Goal: Browse casually: Explore the website without a specific task or goal

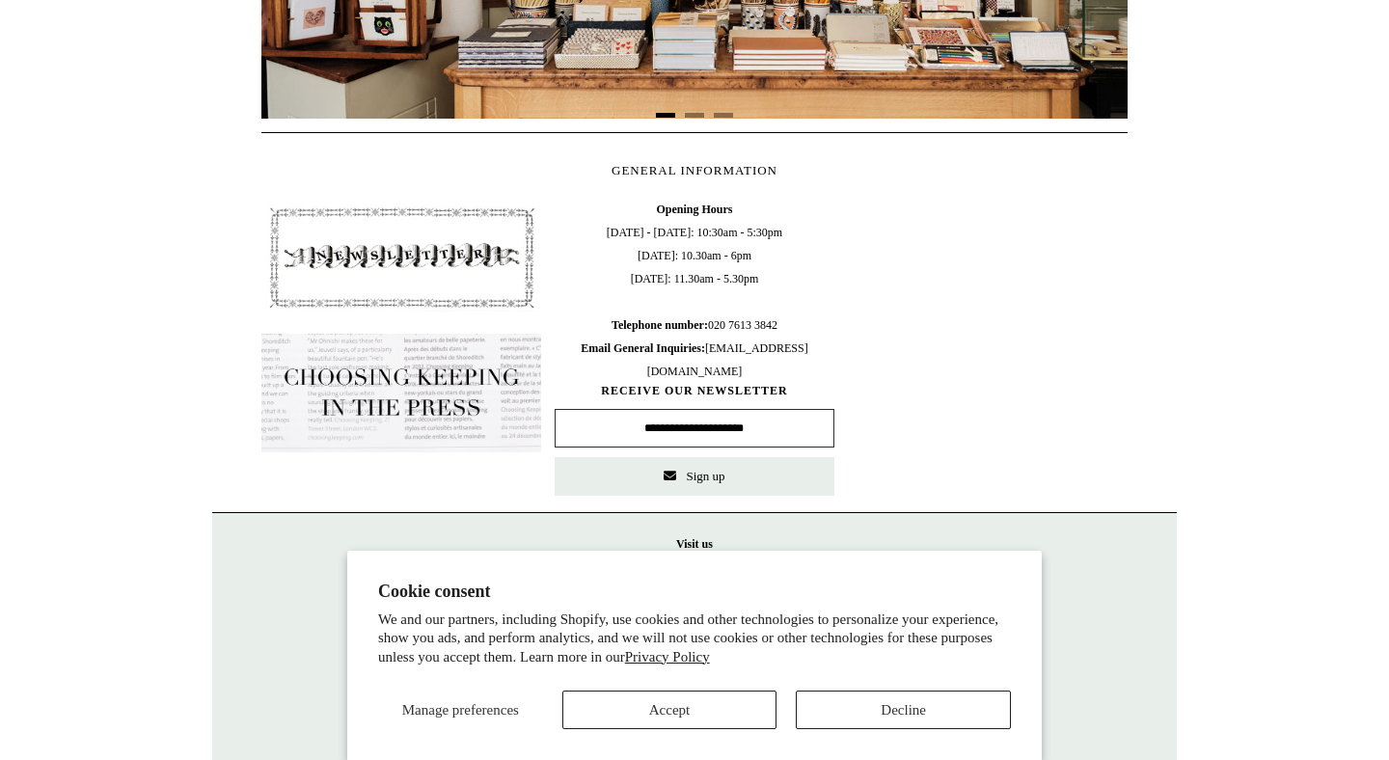
scroll to position [865, 0]
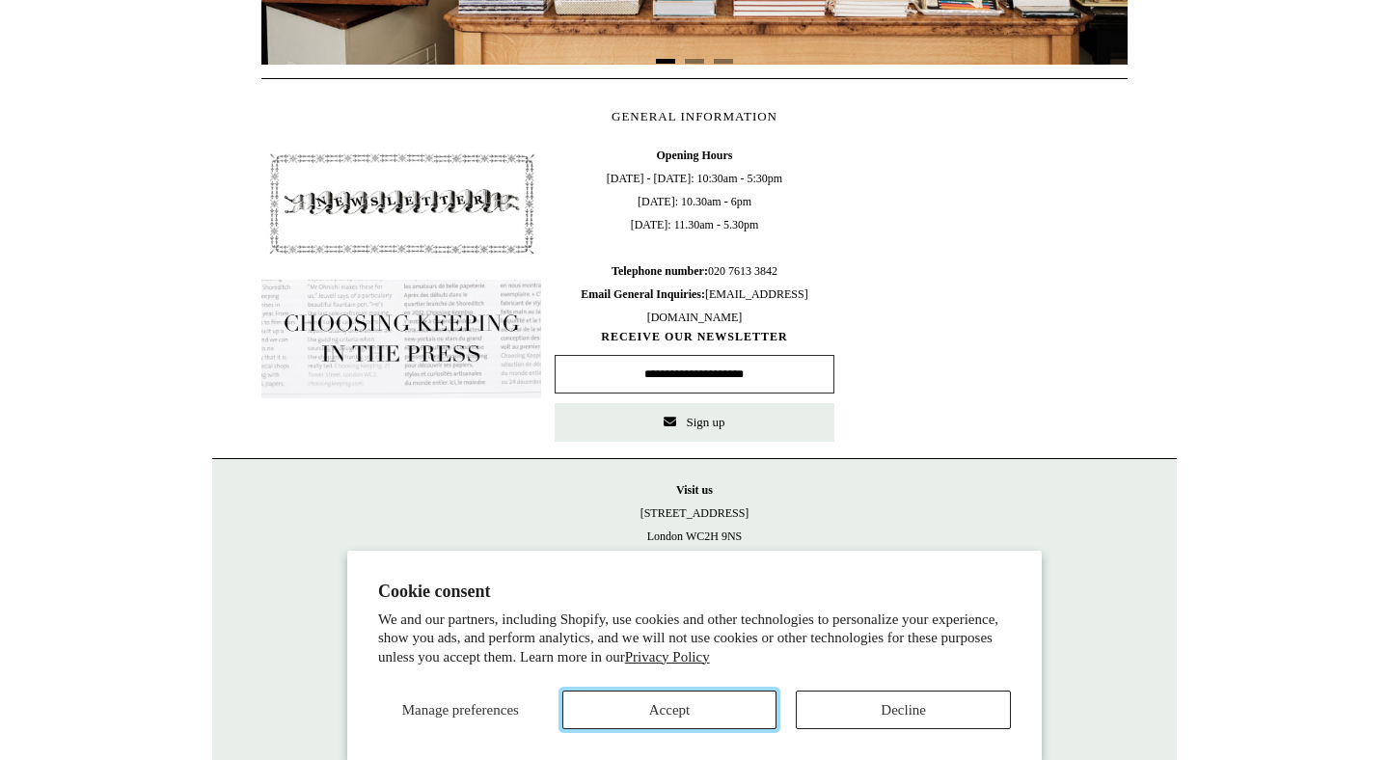
click at [716, 707] on button "Accept" at bounding box center [669, 710] width 215 height 39
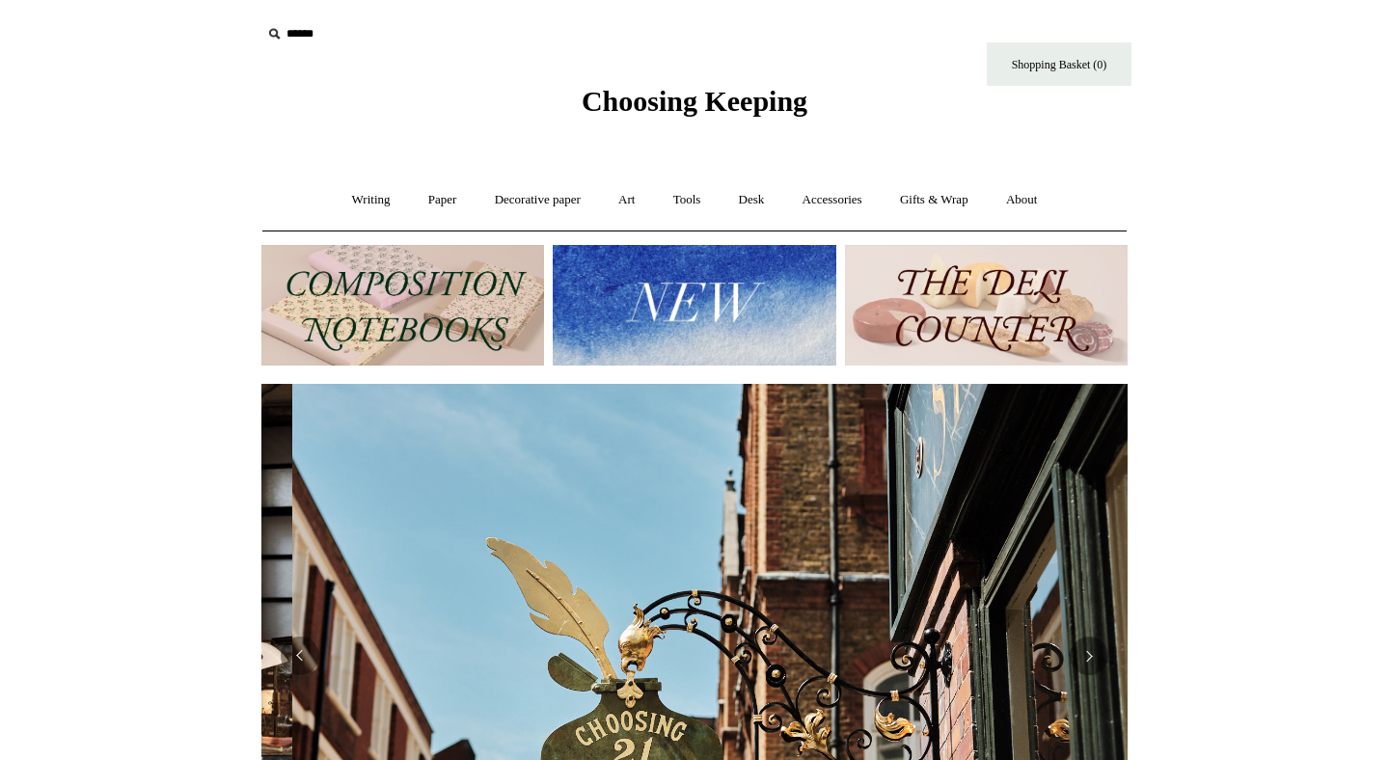
scroll to position [0, 866]
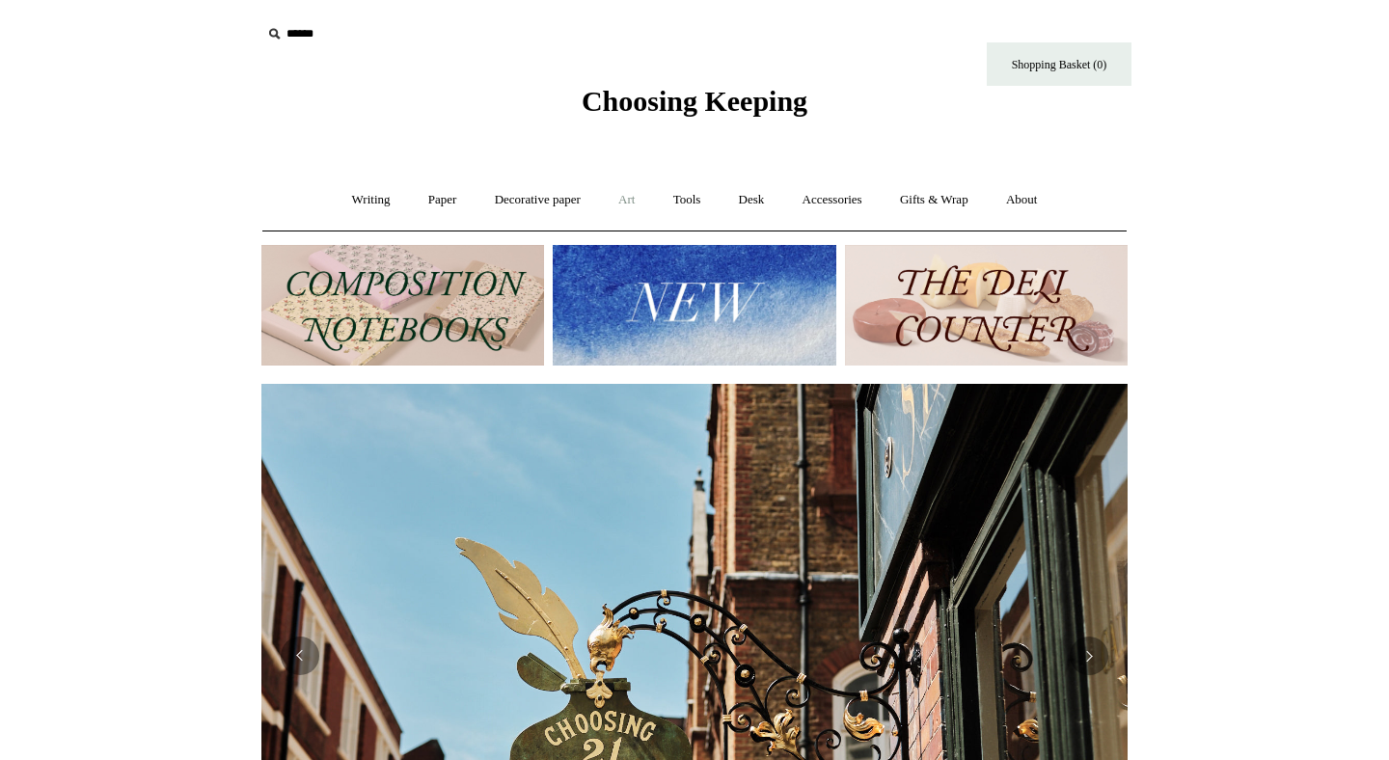
click at [614, 201] on link "Art +" at bounding box center [626, 200] width 51 height 51
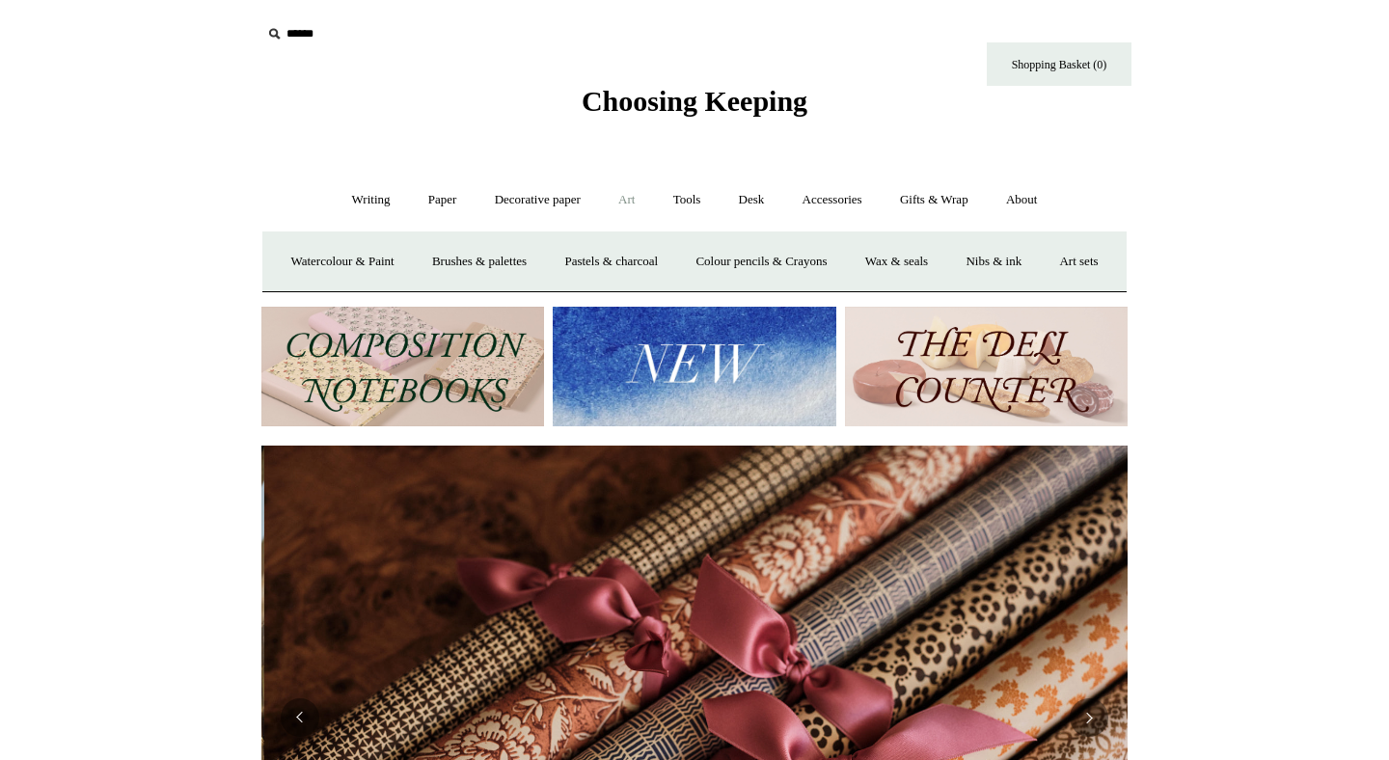
scroll to position [0, 1732]
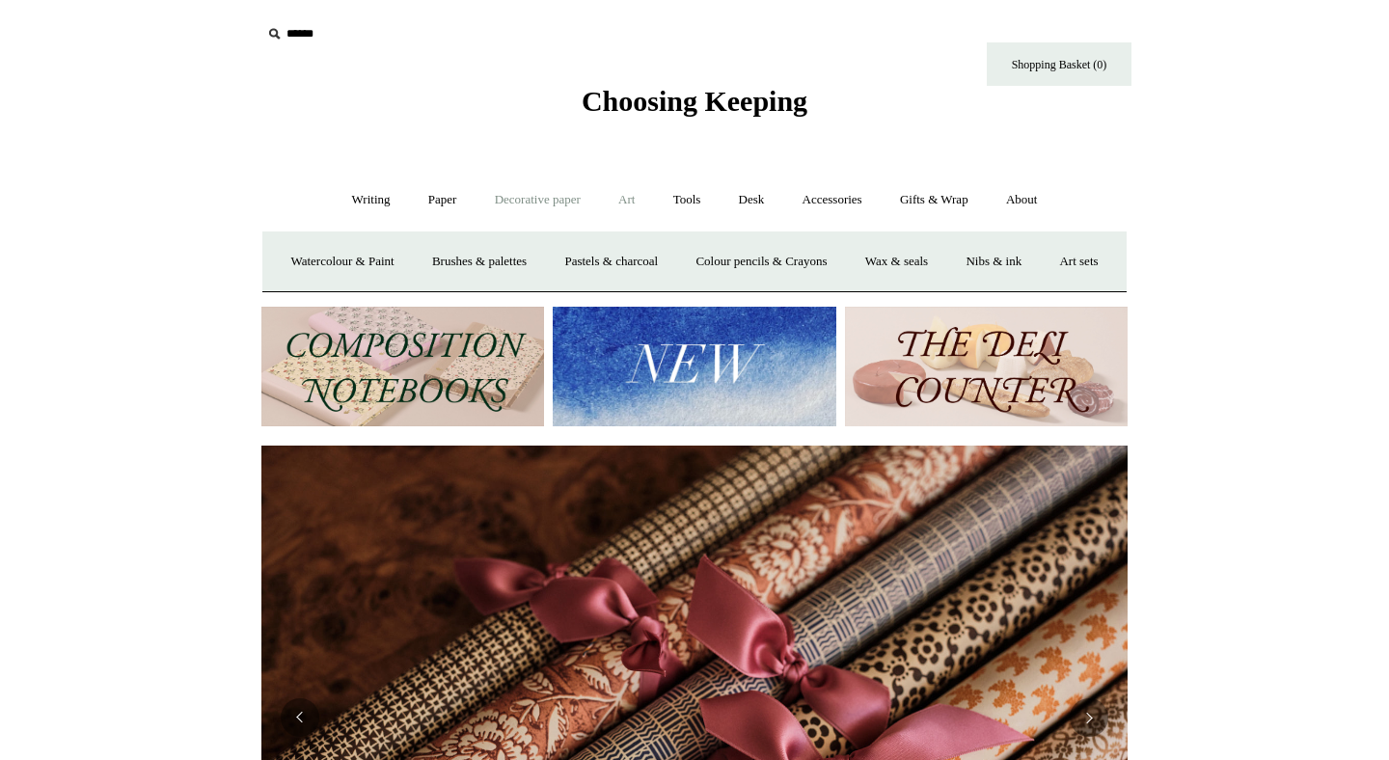
click at [528, 202] on link "Decorative paper +" at bounding box center [537, 200] width 121 height 51
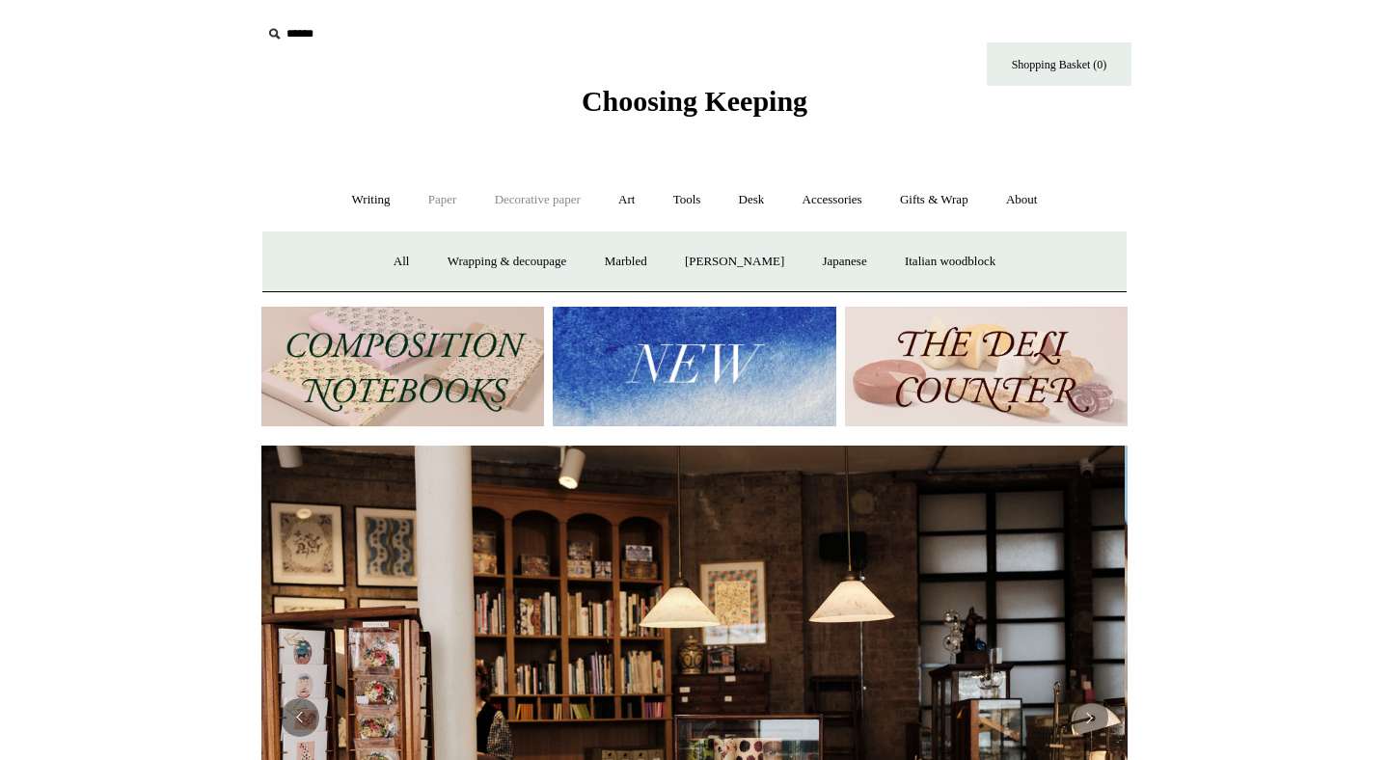
scroll to position [0, 0]
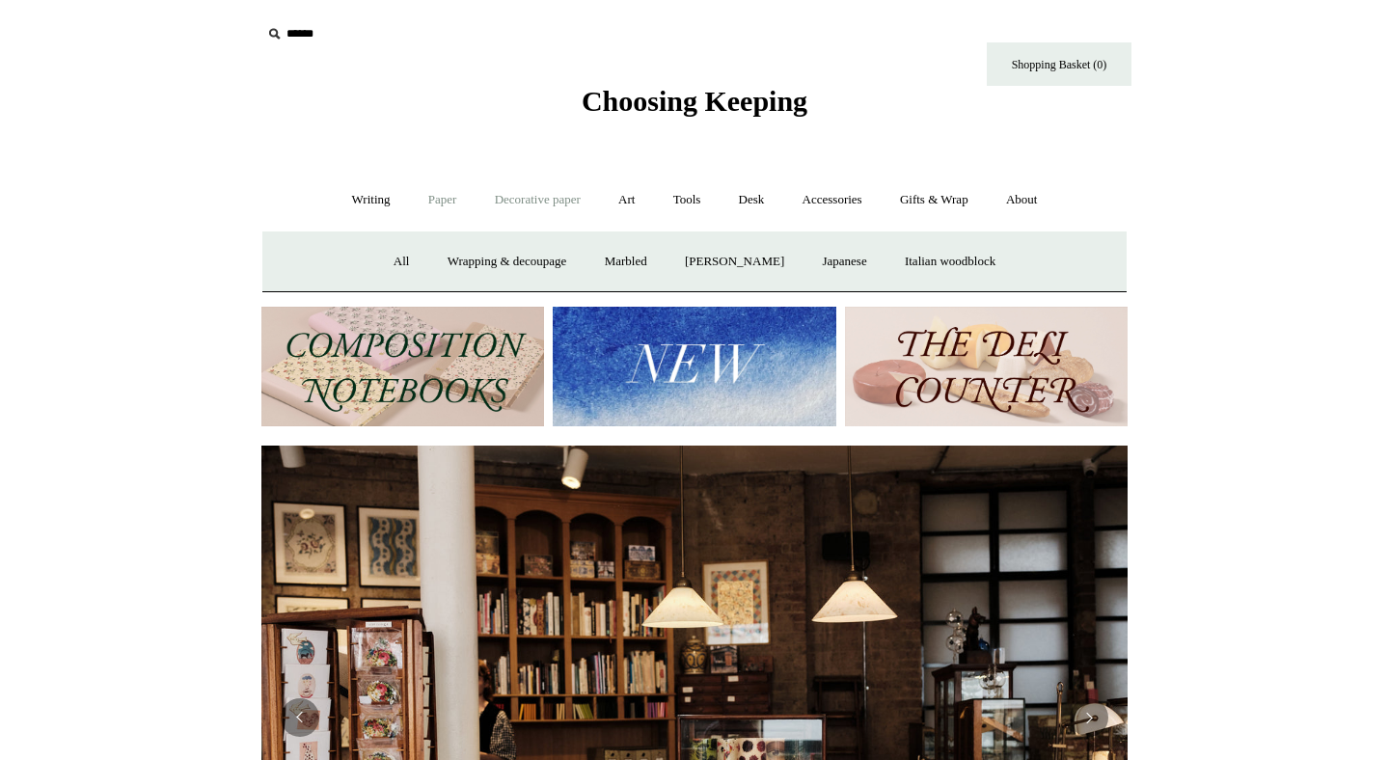
click at [453, 200] on link "Paper +" at bounding box center [443, 200] width 64 height 51
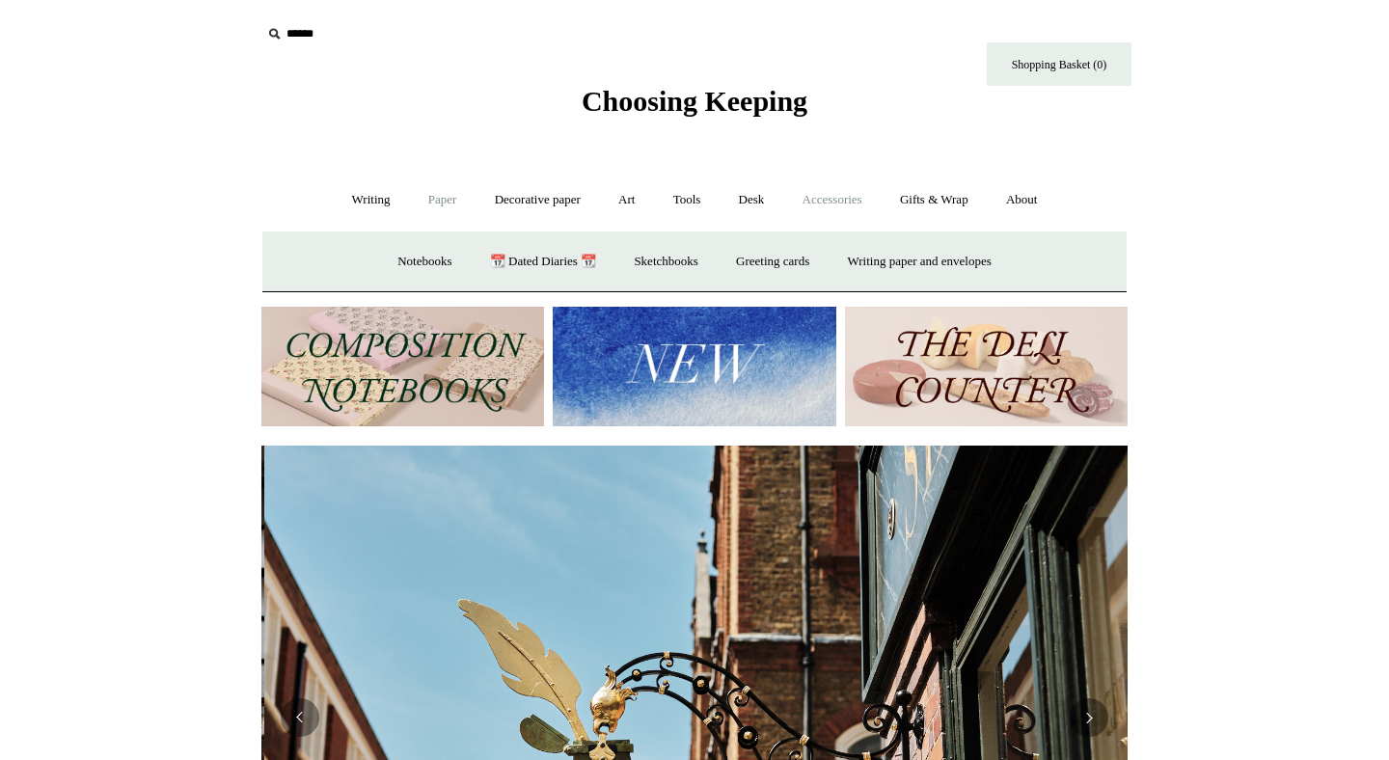
scroll to position [0, 866]
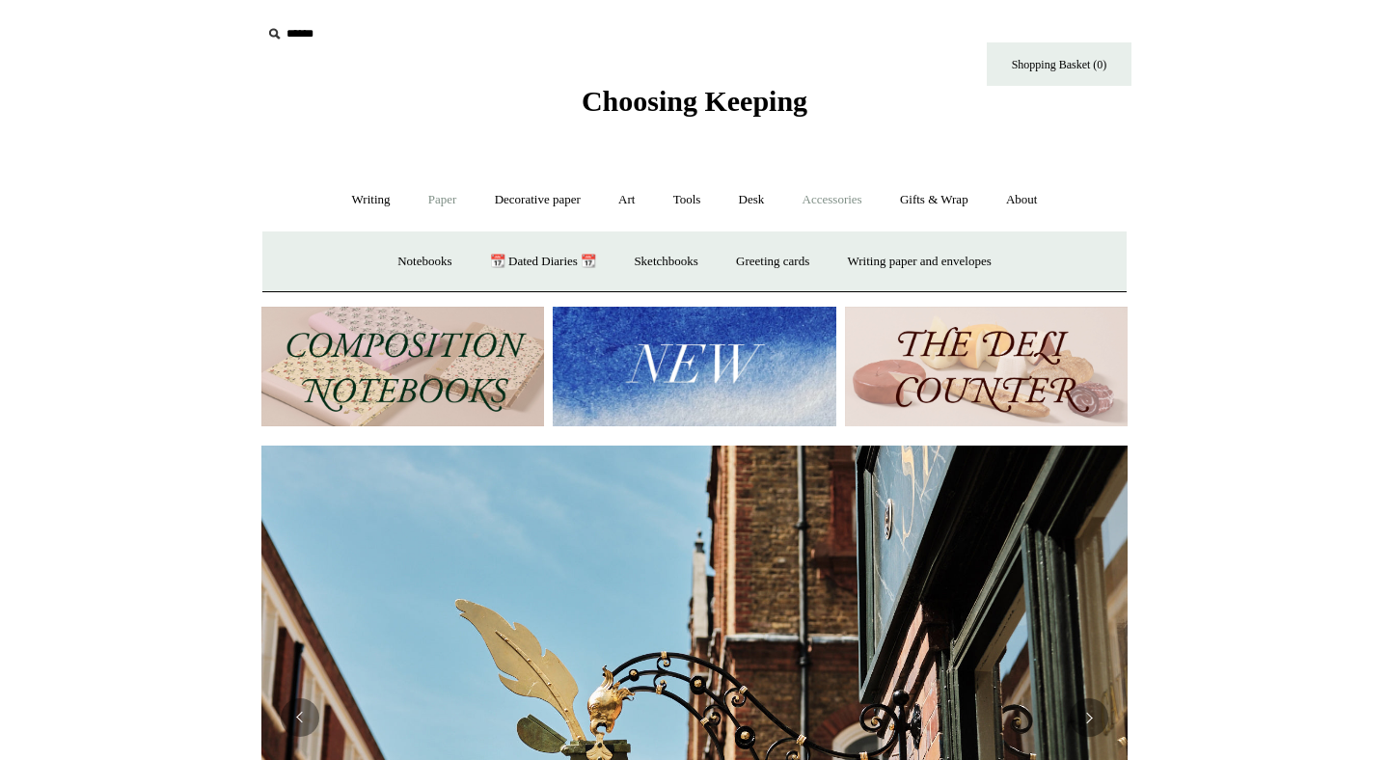
click at [806, 194] on link "Accessories +" at bounding box center [832, 200] width 95 height 51
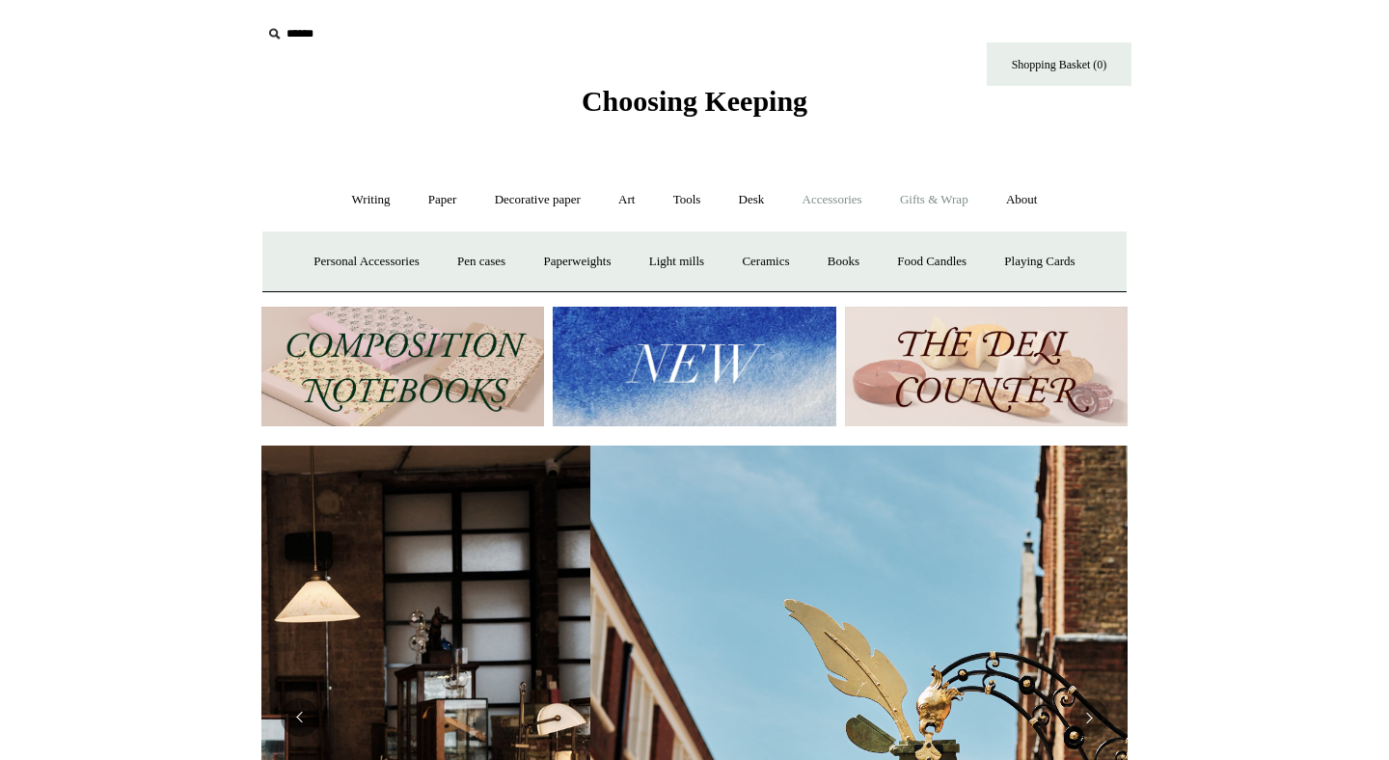
scroll to position [0, 99]
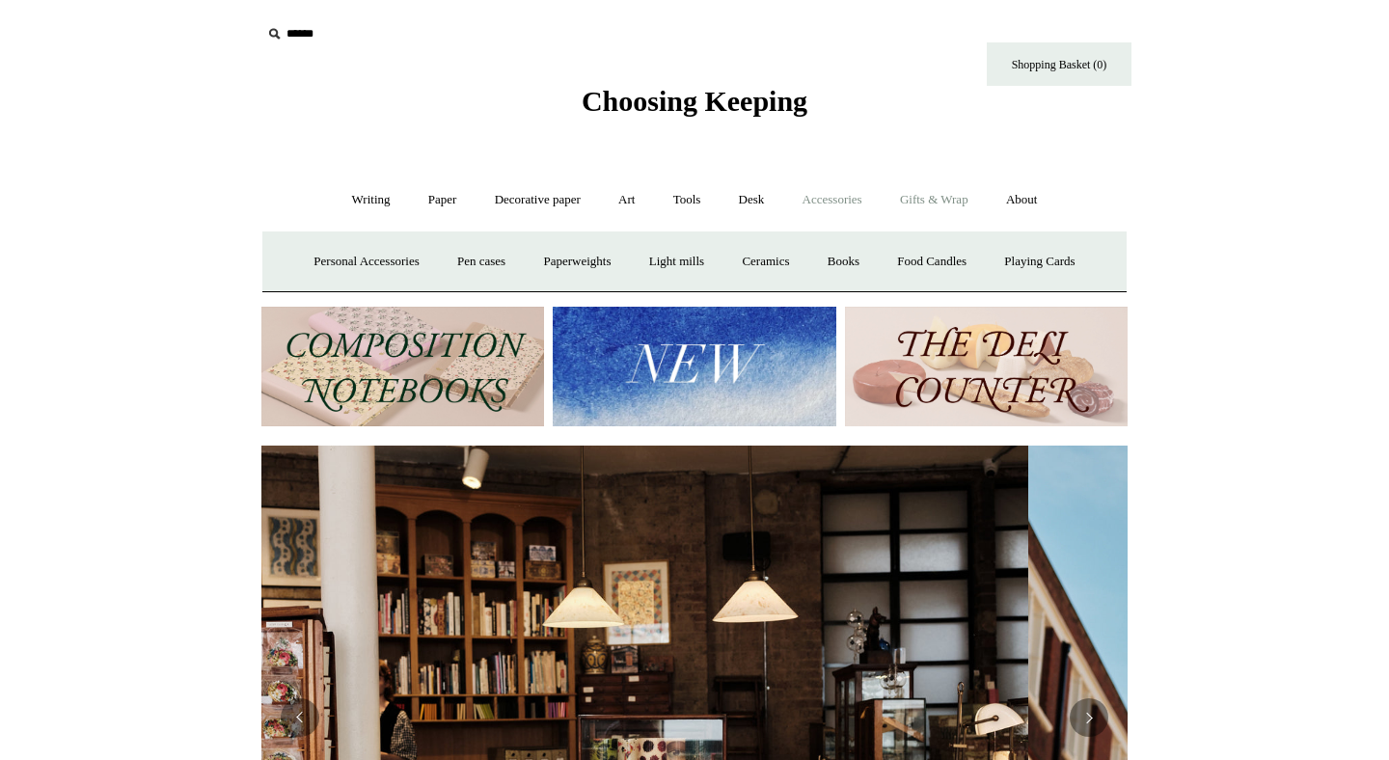
click at [953, 207] on link "Gifts & Wrap +" at bounding box center [933, 200] width 103 height 51
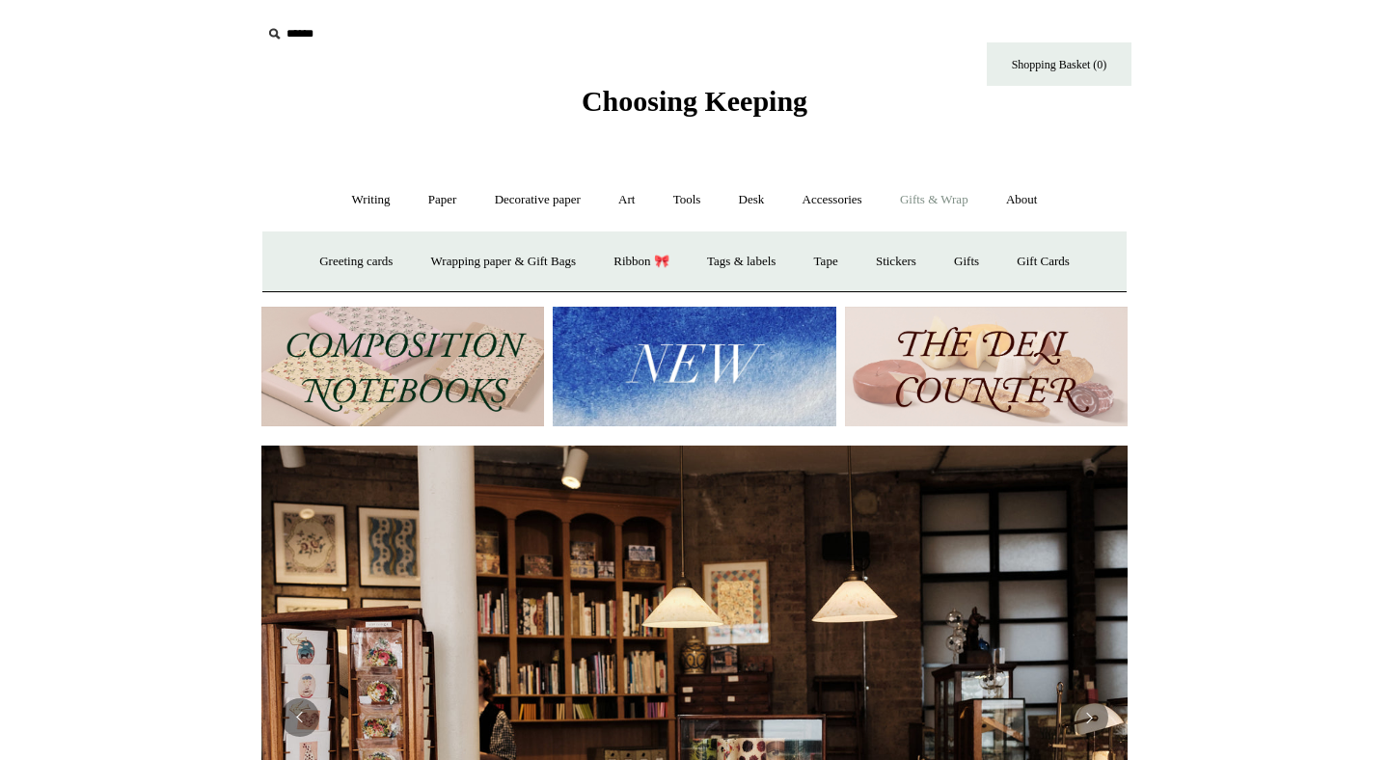
scroll to position [0, 0]
click at [357, 194] on link "Writing +" at bounding box center [371, 200] width 73 height 51
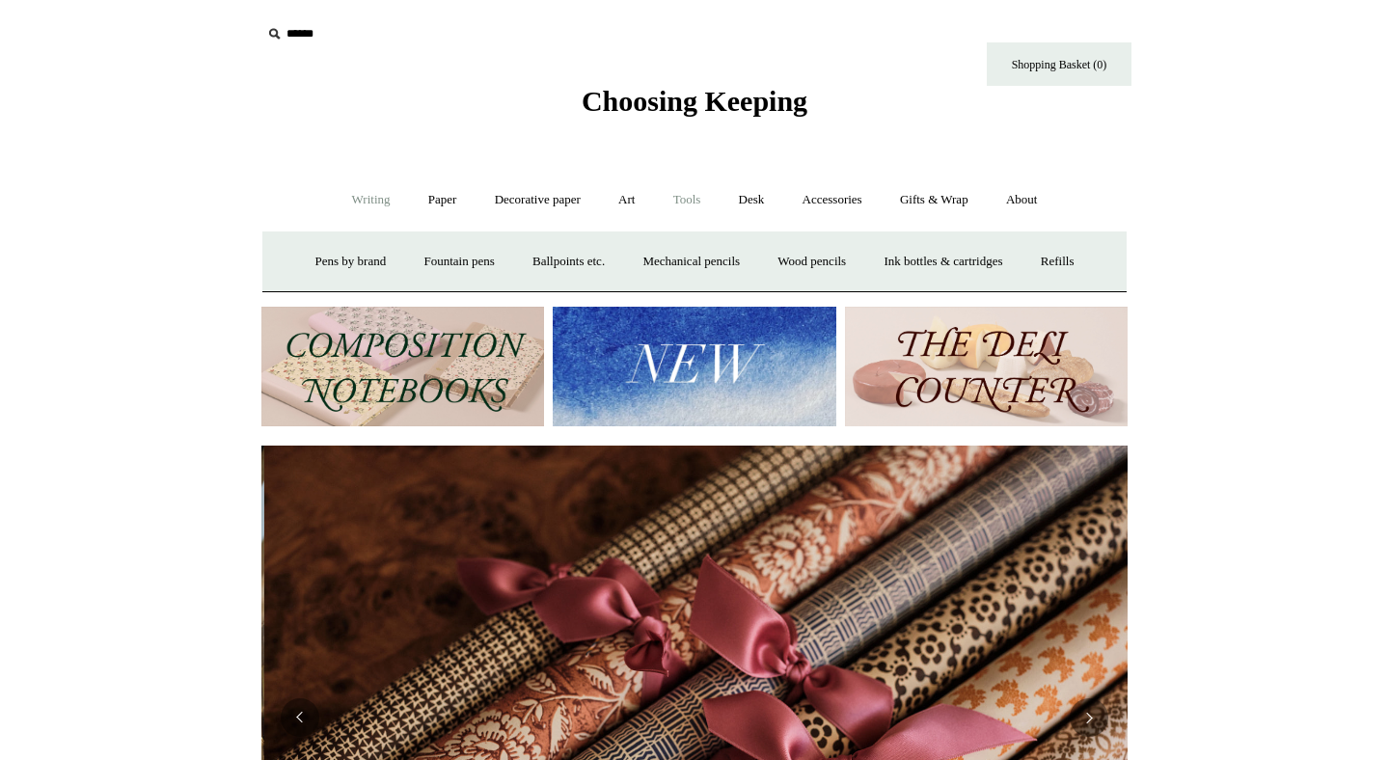
scroll to position [0, 1732]
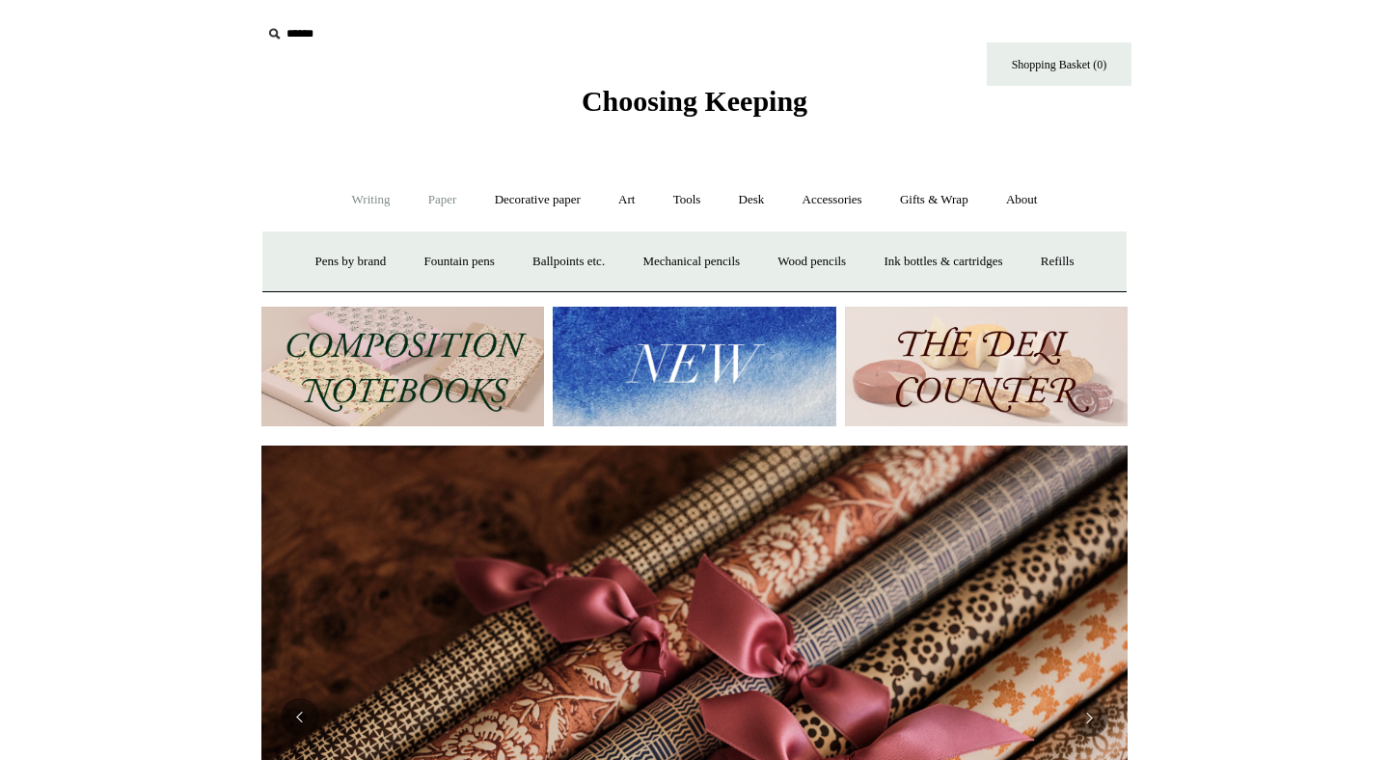
click at [426, 214] on link "Paper +" at bounding box center [443, 200] width 64 height 51
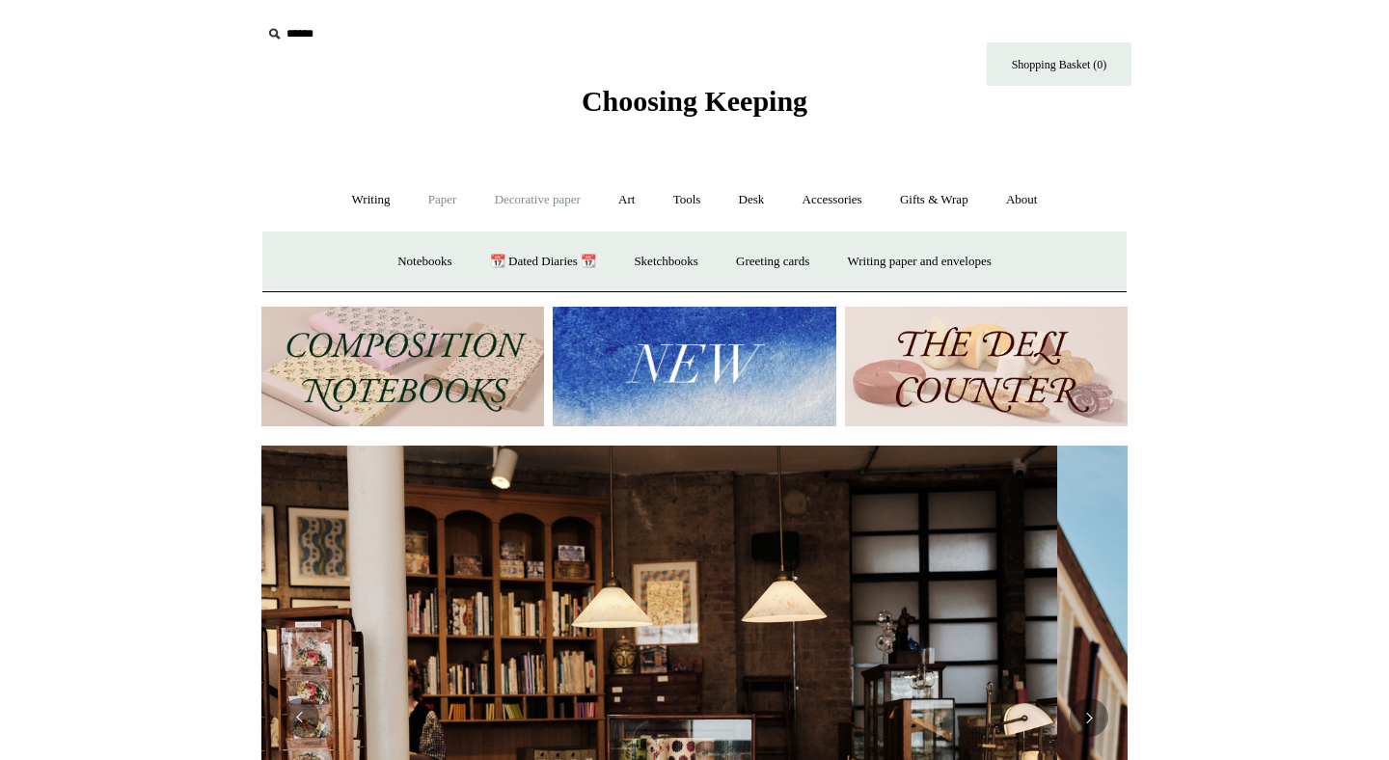
scroll to position [0, 3]
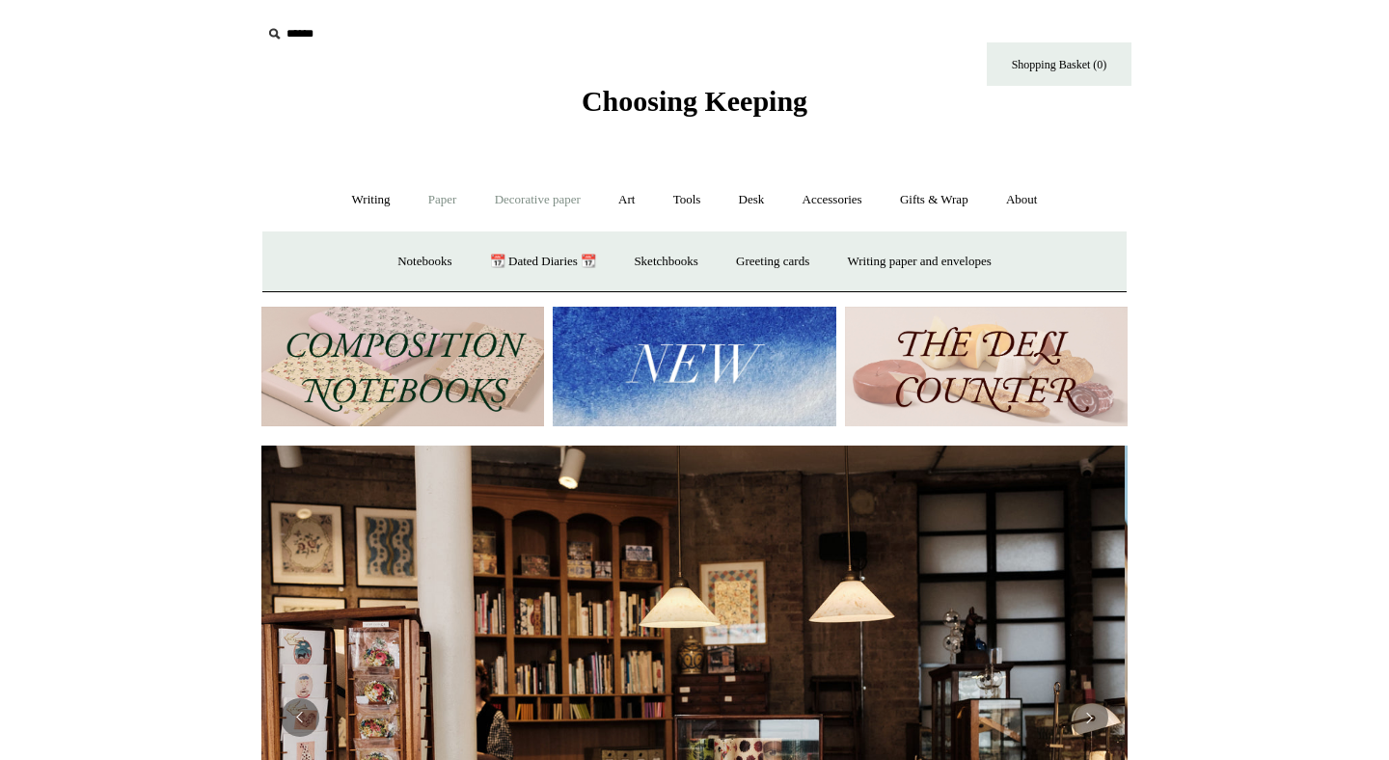
click at [519, 194] on link "Decorative paper +" at bounding box center [537, 200] width 121 height 51
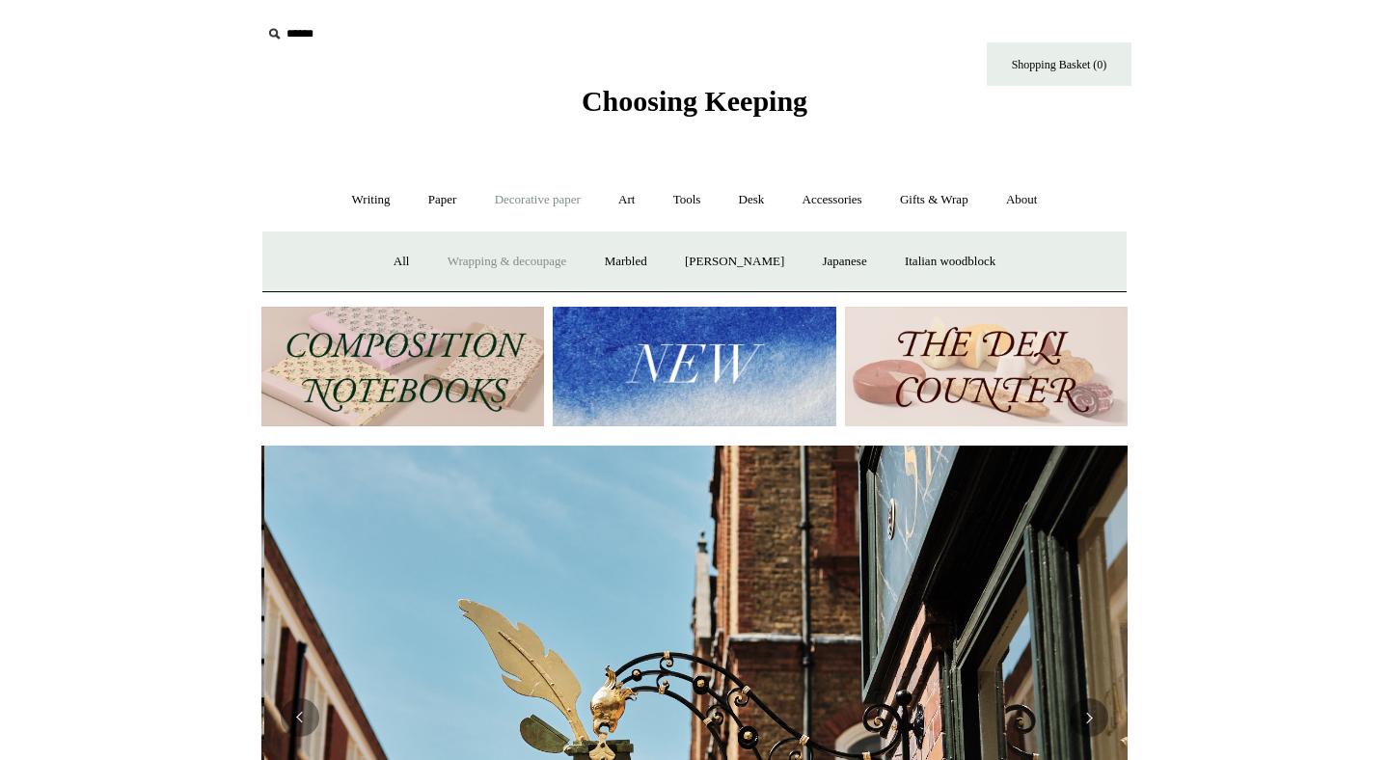
scroll to position [0, 866]
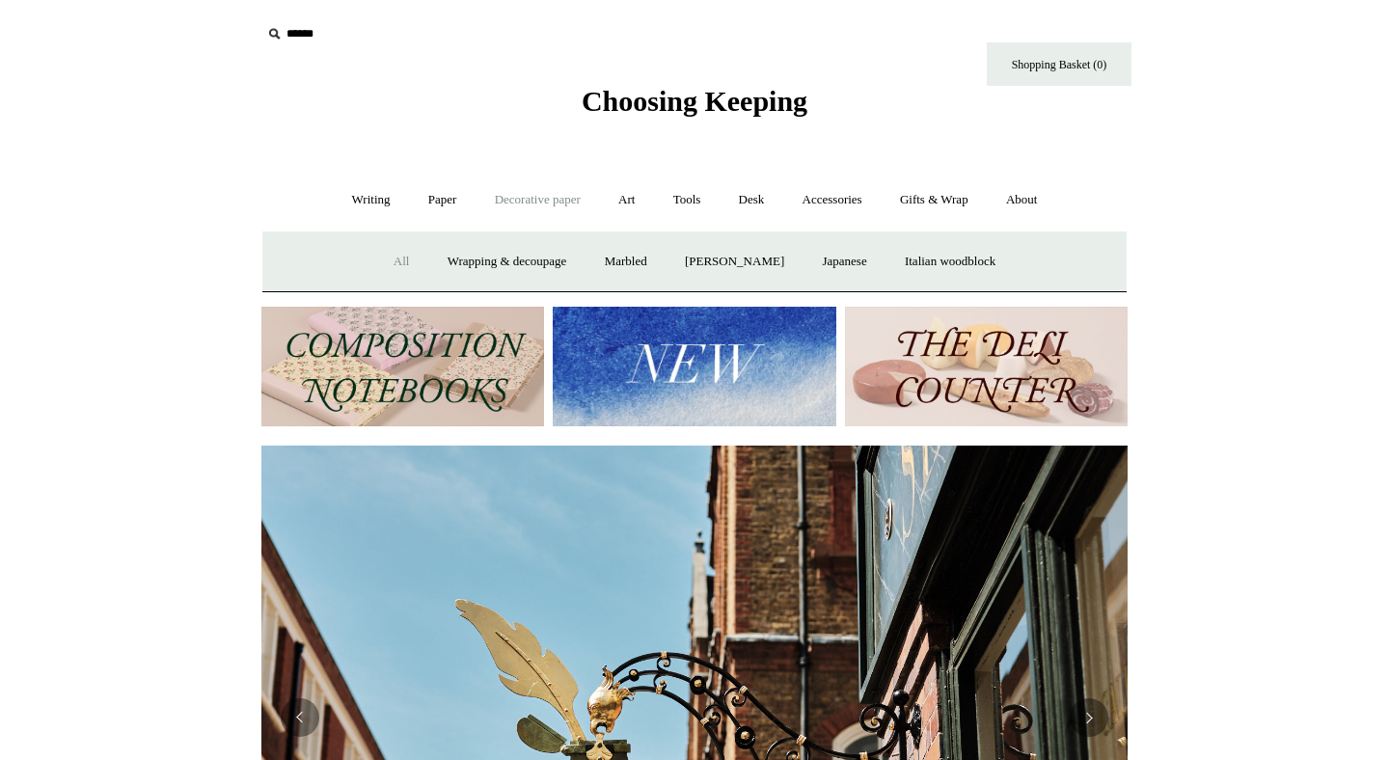
click at [376, 261] on link "All" at bounding box center [401, 261] width 51 height 51
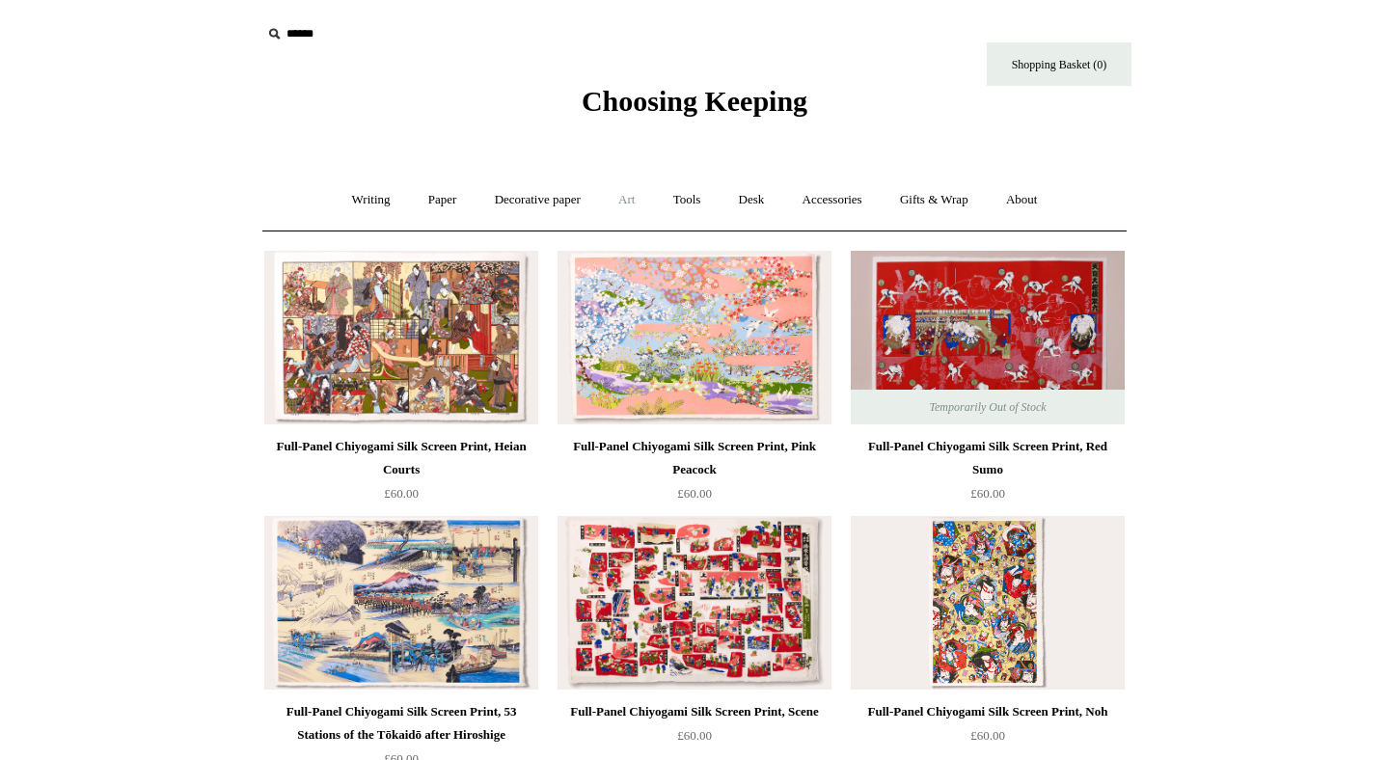
click at [620, 201] on link "Art +" at bounding box center [626, 200] width 51 height 51
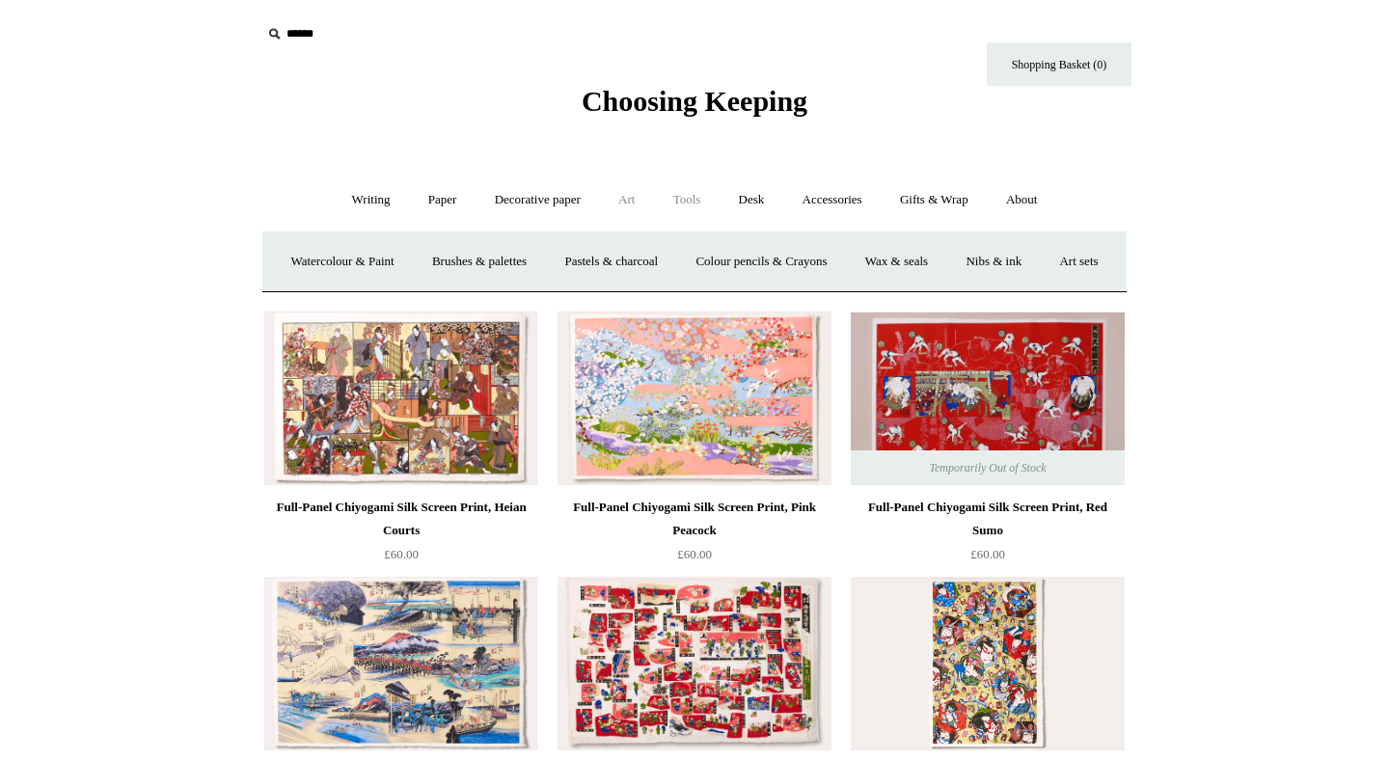
click at [693, 206] on link "Tools +" at bounding box center [687, 200] width 63 height 51
click at [986, 268] on link "Tape +" at bounding box center [975, 261] width 59 height 51
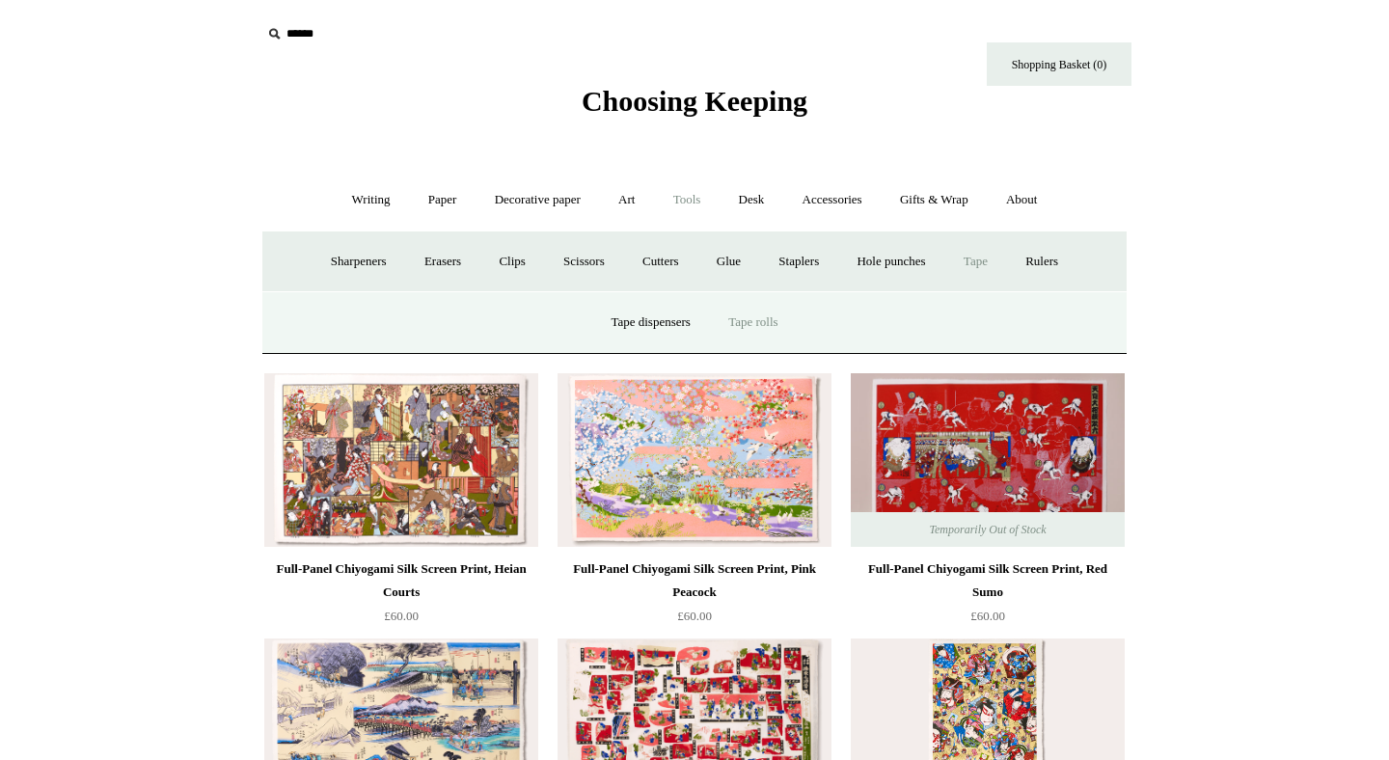
click at [743, 323] on link "Tape rolls" at bounding box center [753, 322] width 84 height 51
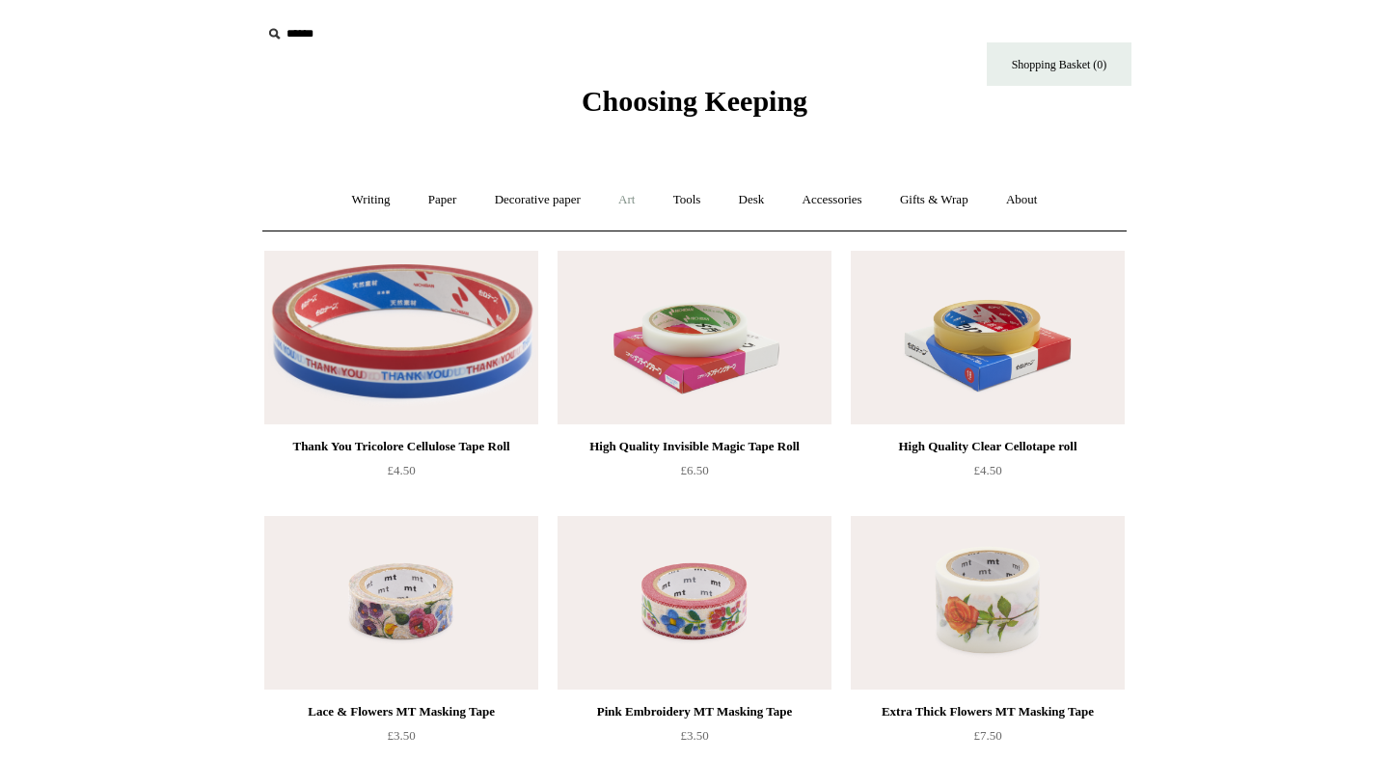
click at [636, 194] on link "Art +" at bounding box center [626, 200] width 51 height 51
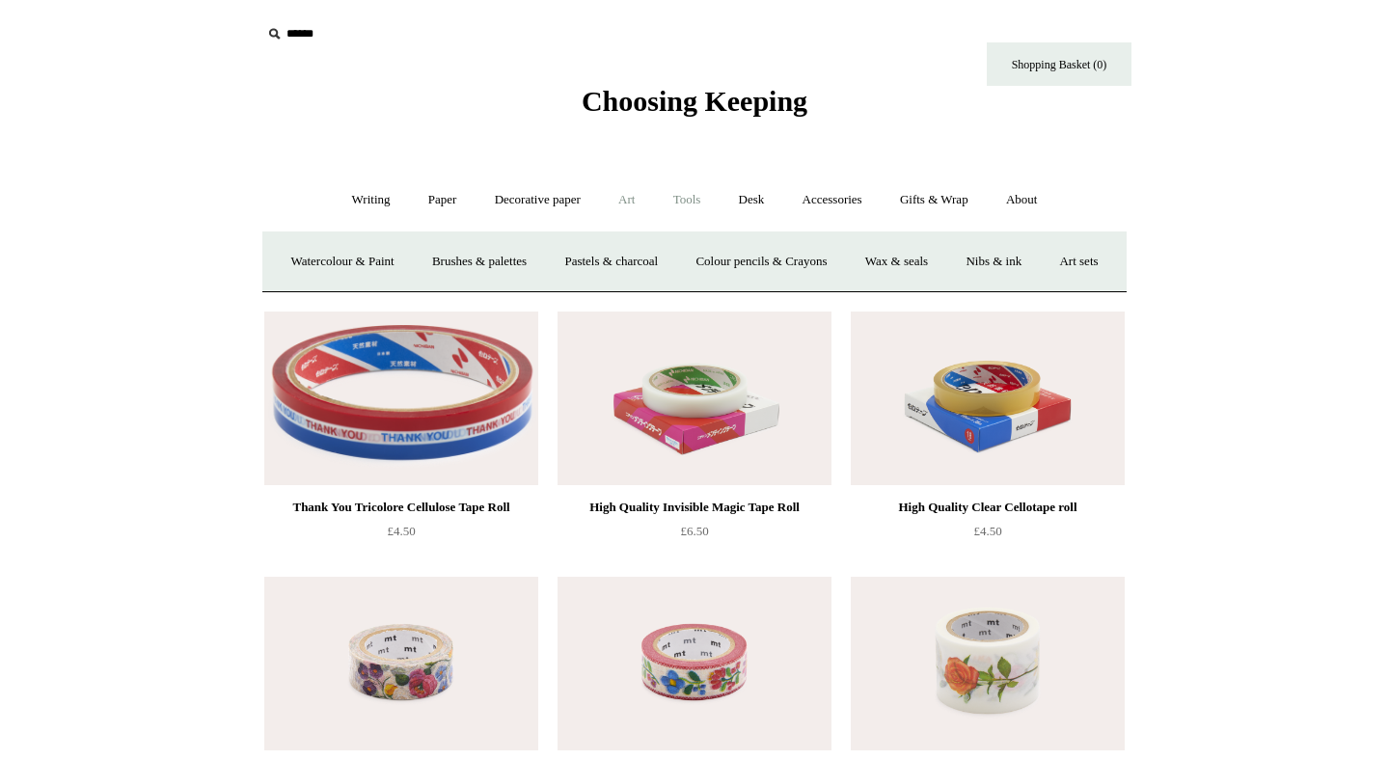
click at [695, 204] on link "Tools +" at bounding box center [687, 200] width 63 height 51
click at [761, 201] on link "Desk +" at bounding box center [751, 200] width 61 height 51
click at [823, 201] on link "Accessories +" at bounding box center [832, 200] width 95 height 51
click at [524, 202] on link "Decorative paper +" at bounding box center [537, 200] width 121 height 51
click at [453, 203] on link "Paper +" at bounding box center [443, 200] width 64 height 51
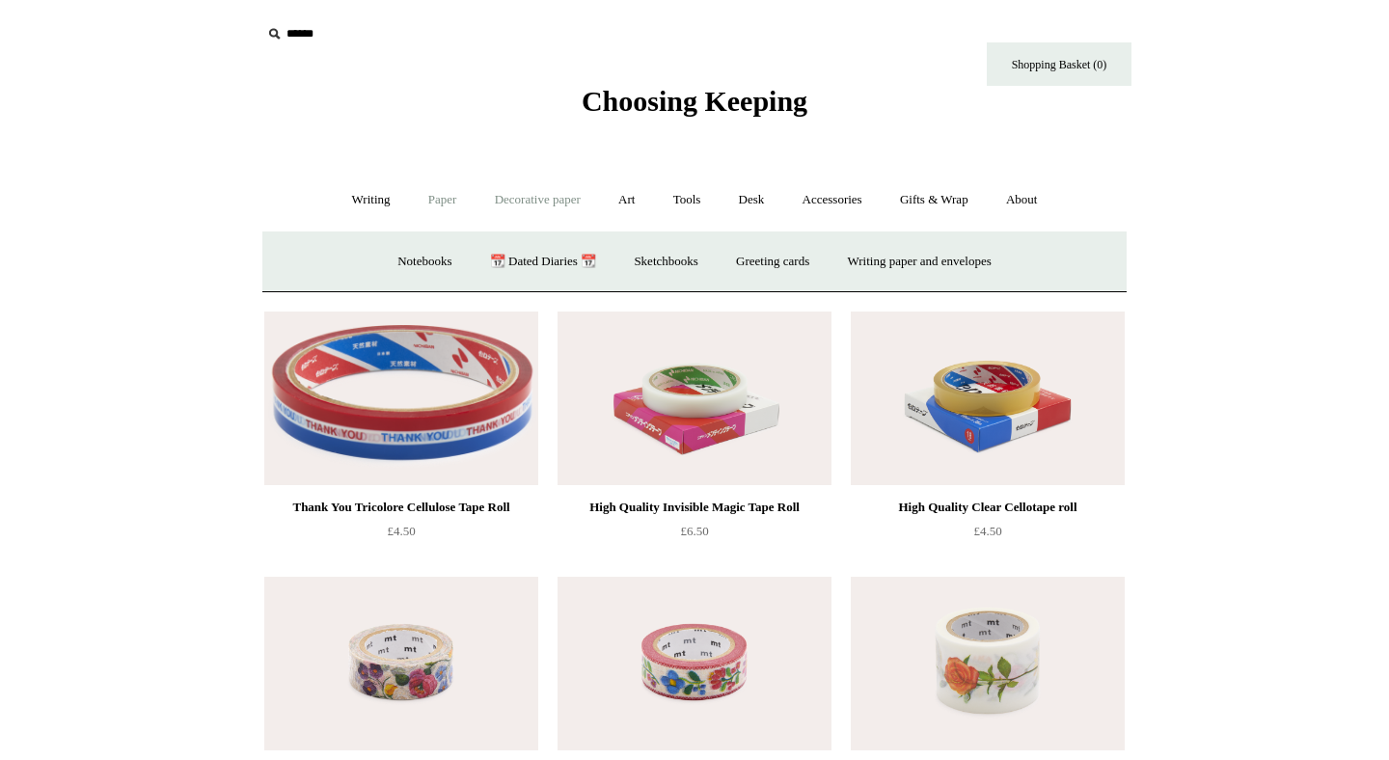
click at [507, 206] on link "Decorative paper +" at bounding box center [537, 200] width 121 height 51
click at [529, 259] on link "Wrapping & decoupage" at bounding box center [507, 261] width 154 height 51
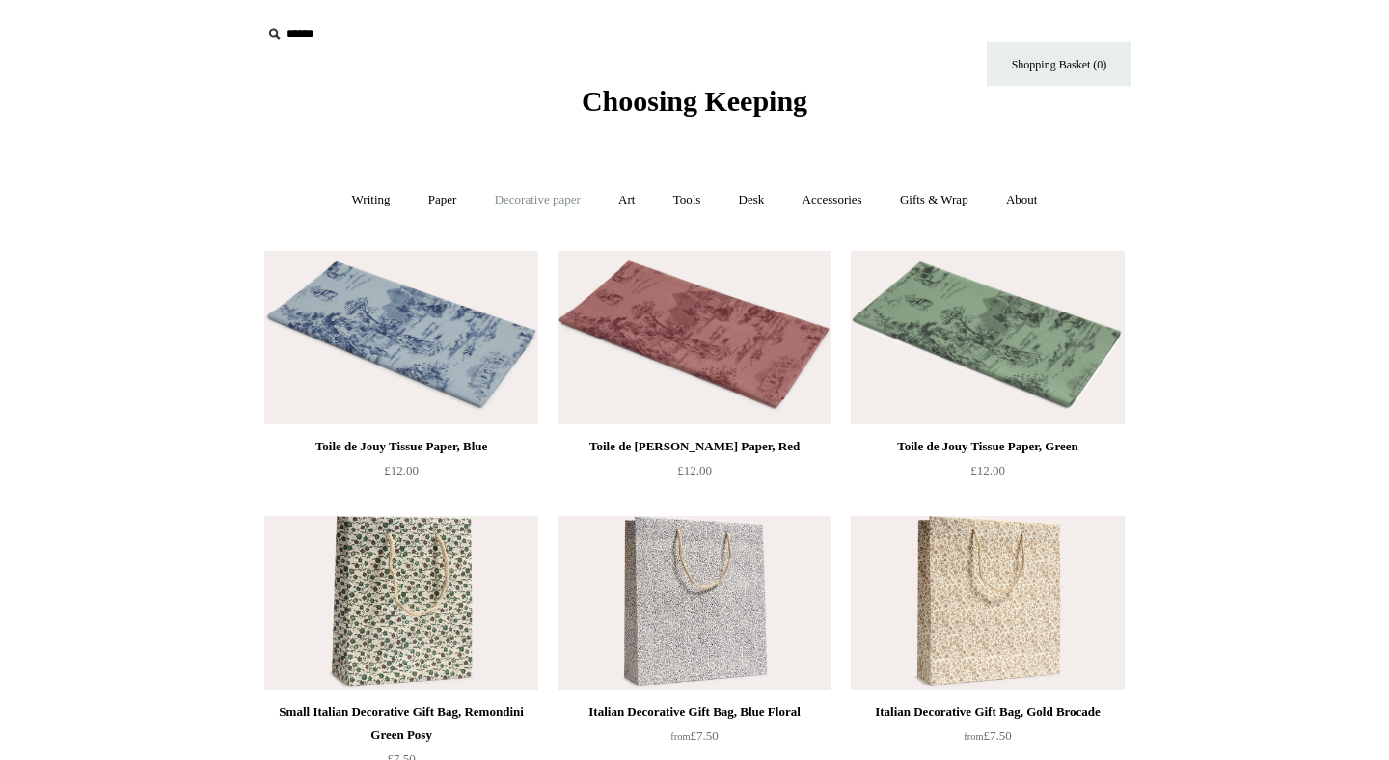
click at [545, 208] on link "Decorative paper +" at bounding box center [537, 200] width 121 height 51
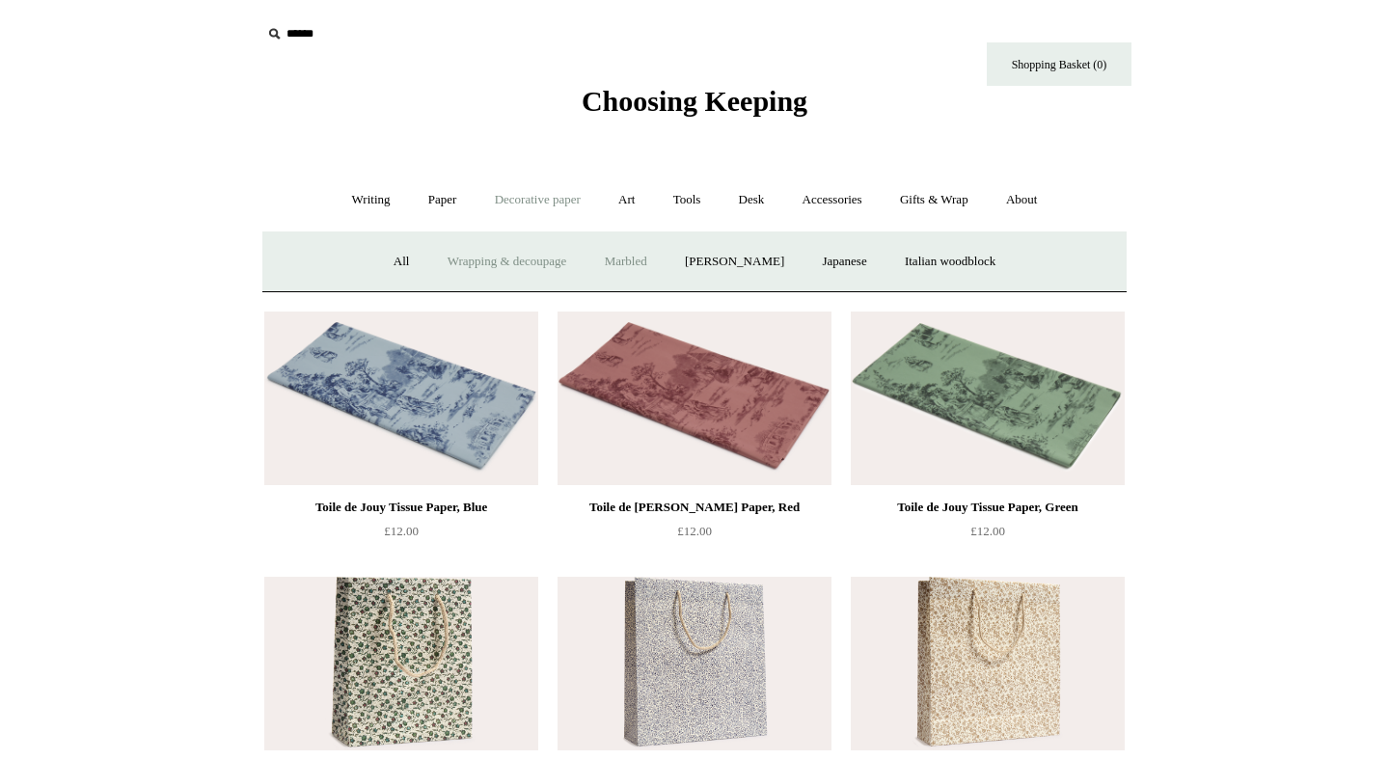
click at [608, 257] on link "Marbled" at bounding box center [625, 261] width 77 height 51
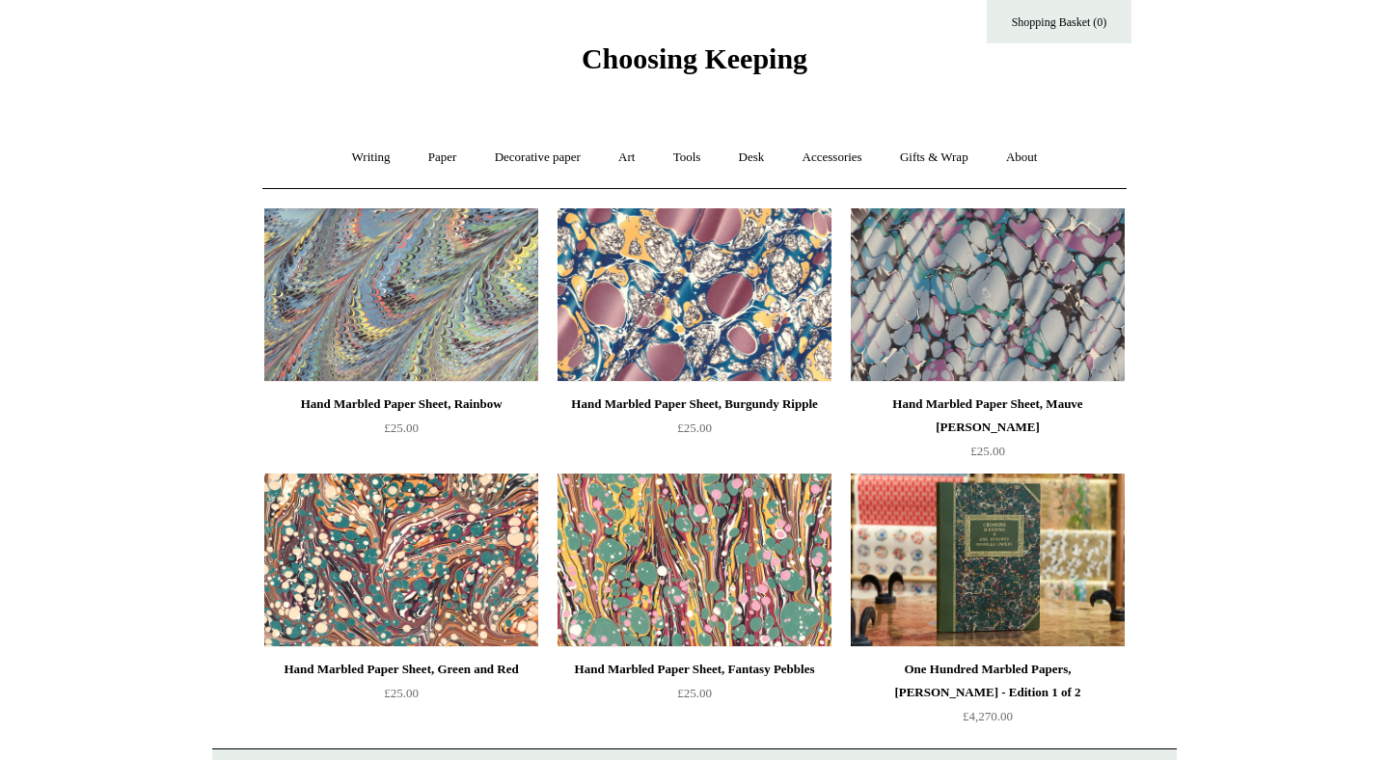
scroll to position [31, 0]
